Goal: Find specific page/section: Locate a particular part of the current website

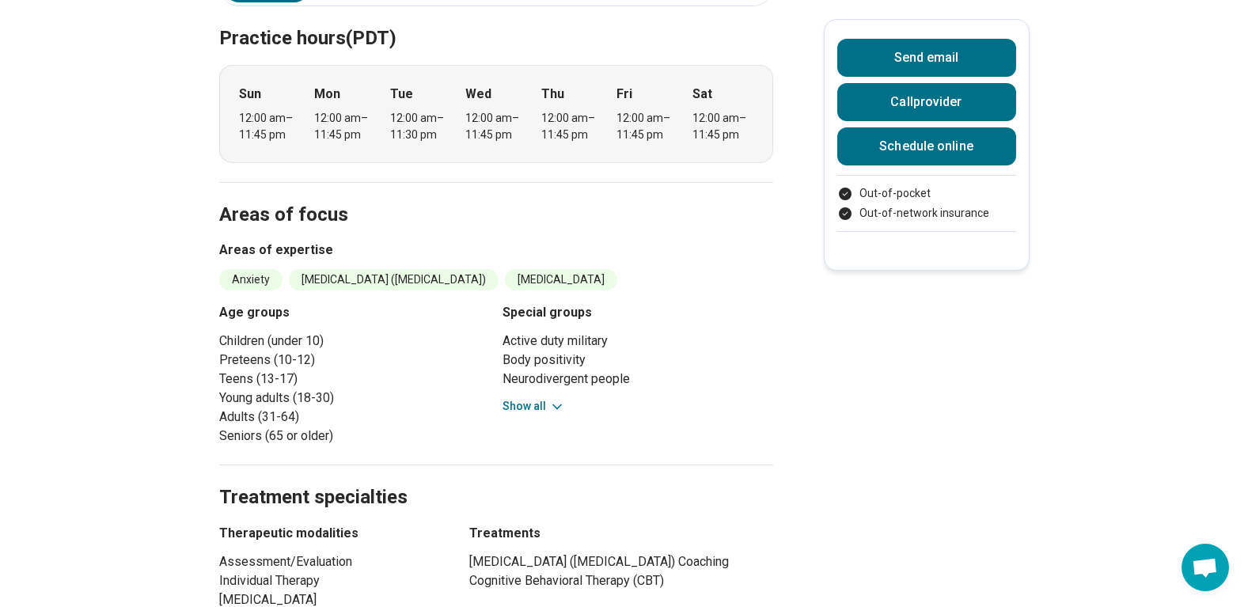
scroll to position [475, 0]
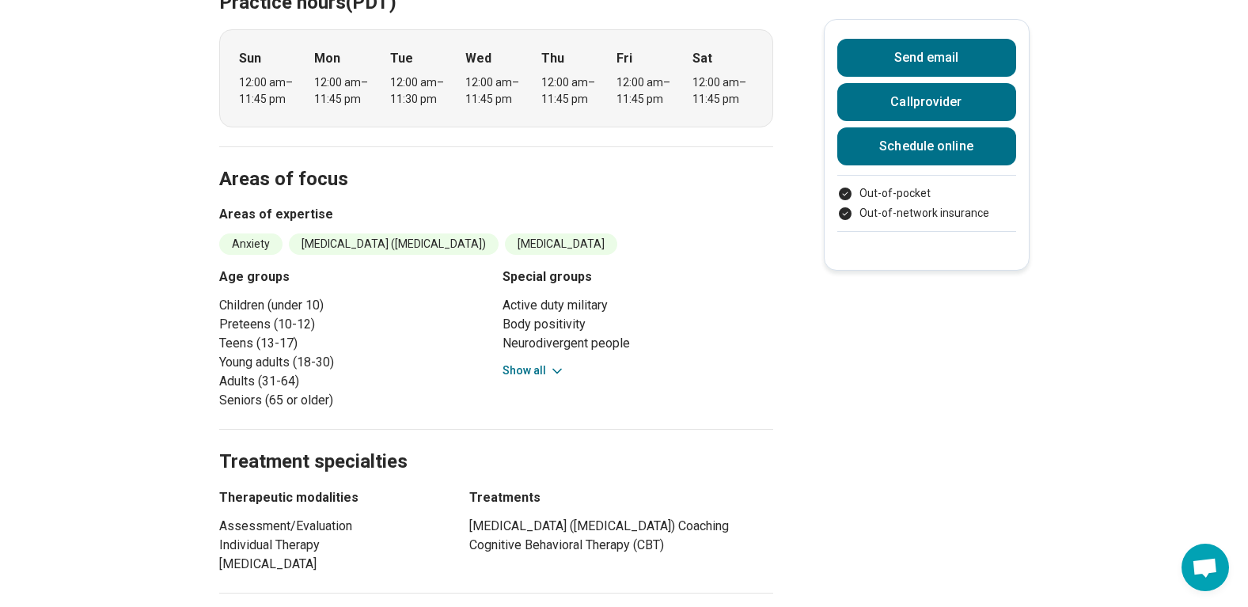
click at [537, 362] on button "Show all" at bounding box center [533, 370] width 62 height 17
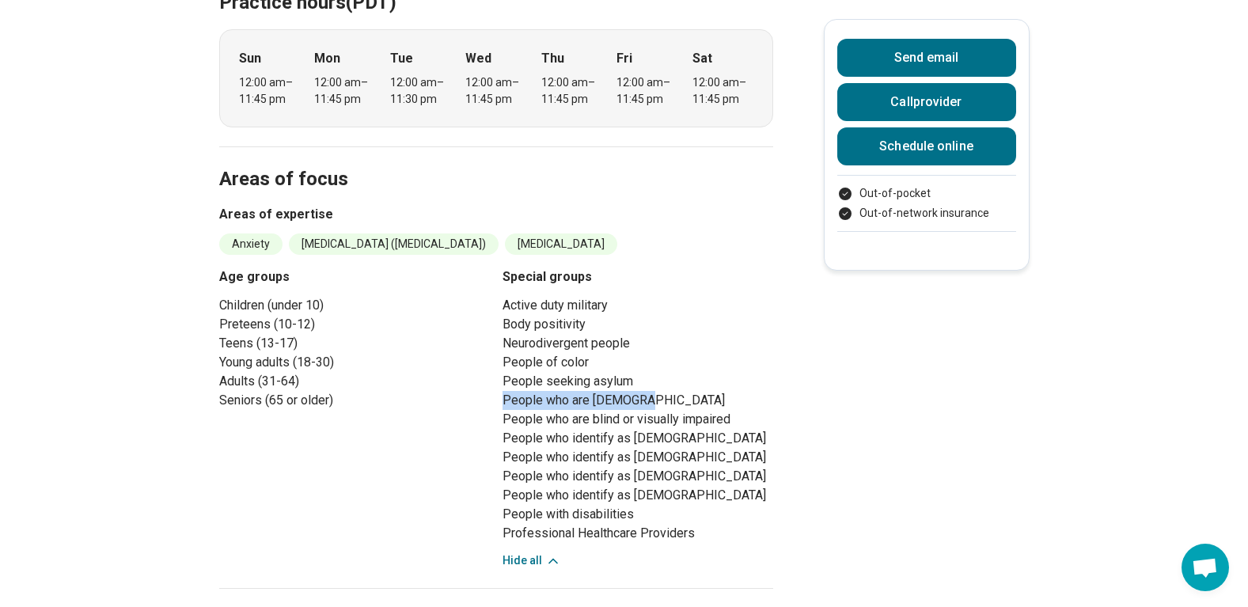
drag, startPoint x: 651, startPoint y: 375, endPoint x: 502, endPoint y: 385, distance: 149.9
click at [502, 385] on div "Age groups Children (under 10) Preteens (10-12) Teens (13-17) Young adults (18-…" at bounding box center [496, 417] width 554 height 301
drag, startPoint x: 502, startPoint y: 385, endPoint x: 701, endPoint y: 370, distance: 199.9
click at [701, 372] on li "People seeking asylum" at bounding box center [637, 381] width 271 height 19
drag, startPoint x: 502, startPoint y: 389, endPoint x: 641, endPoint y: 377, distance: 139.8
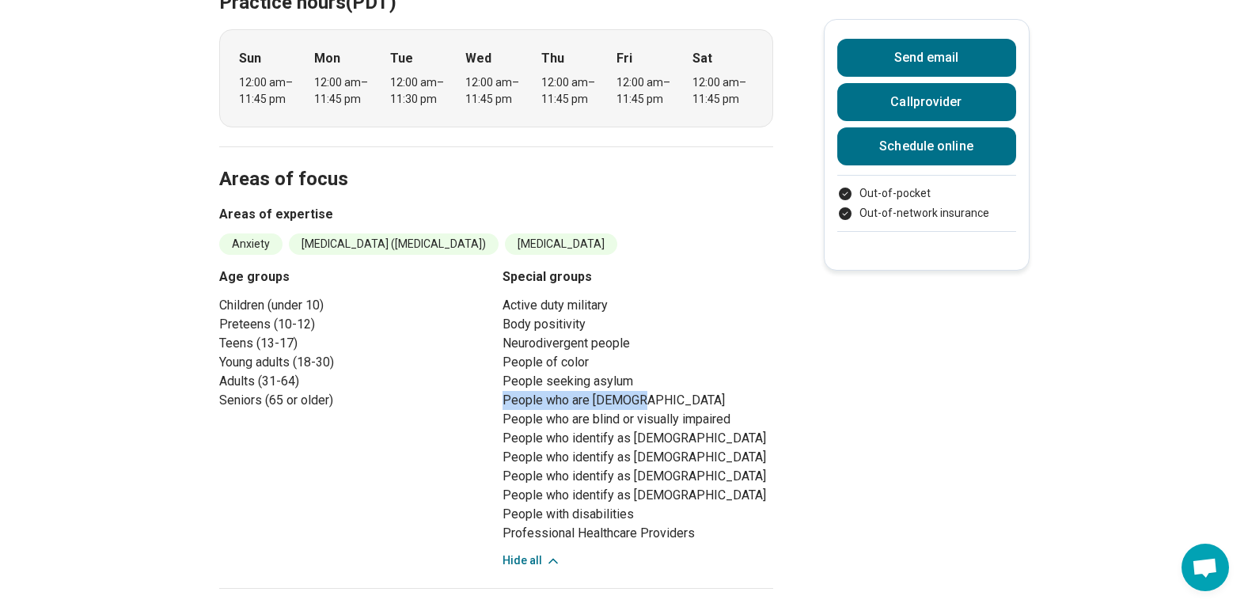
click at [641, 377] on div "Age groups Children (under 10) Preteens (10-12) Teens (13-17) Young adults (18-…" at bounding box center [496, 417] width 554 height 301
drag, startPoint x: 641, startPoint y: 377, endPoint x: 546, endPoint y: 405, distance: 99.1
click at [546, 410] on li "People who are blind or visually impaired" at bounding box center [637, 419] width 271 height 19
click at [916, 411] on main "[PERSON_NAME] [MEDICAL_DATA] Accepting clients Updated [DATE] [MEDICAL_DATA] On…" at bounding box center [624, 453] width 1248 height 1728
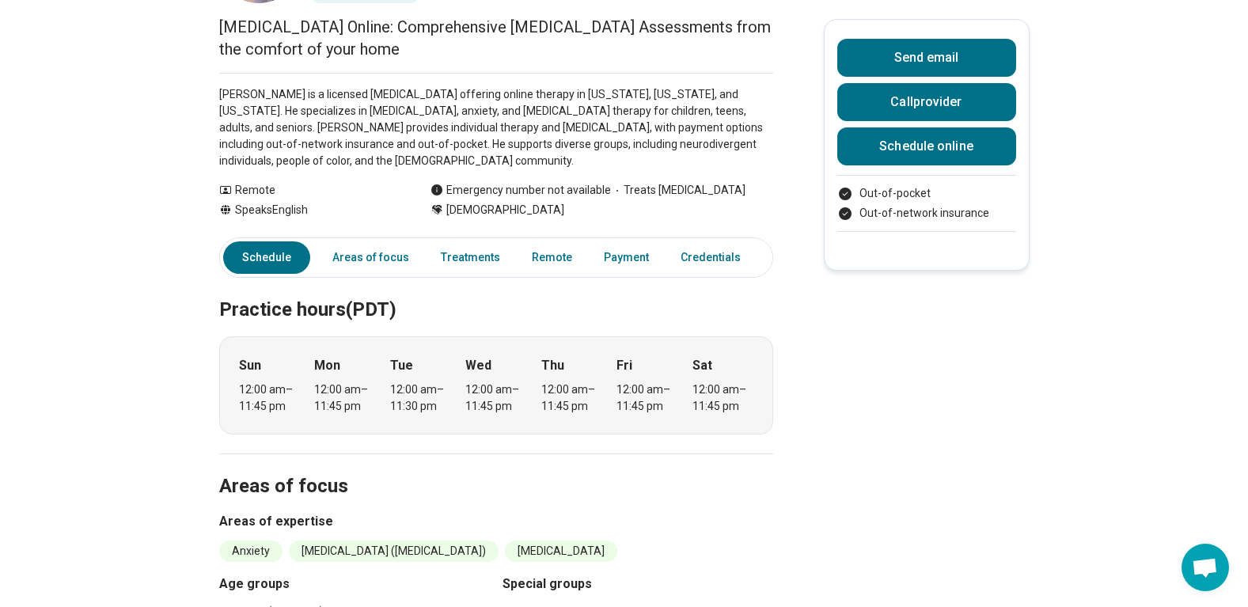
scroll to position [158, 0]
